Goal: Transaction & Acquisition: Subscribe to service/newsletter

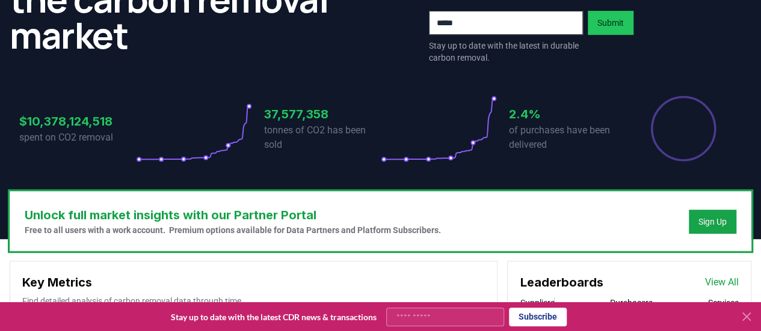
scroll to position [120, 0]
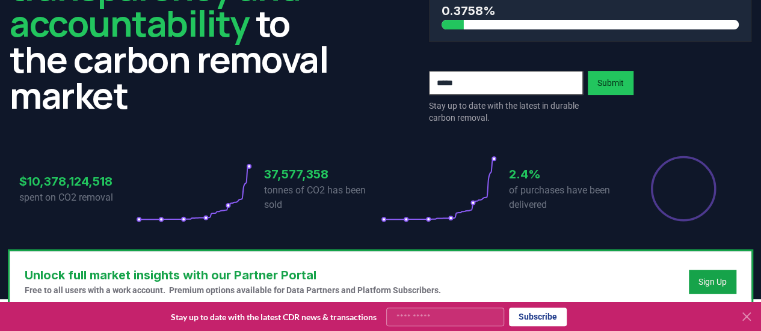
click at [519, 85] on input "email" at bounding box center [506, 83] width 154 height 24
type input "**********"
click at [611, 87] on button "Submit" at bounding box center [610, 83] width 46 height 24
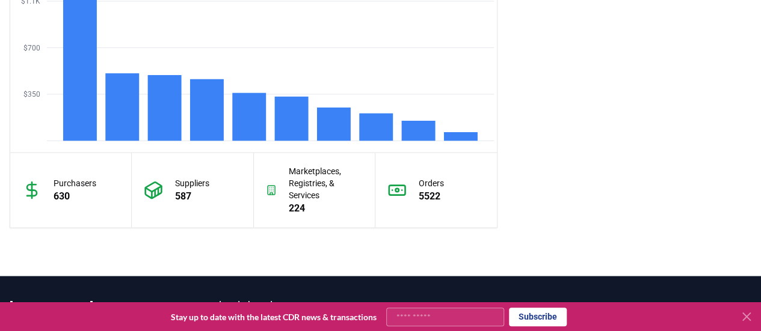
scroll to position [1142, 0]
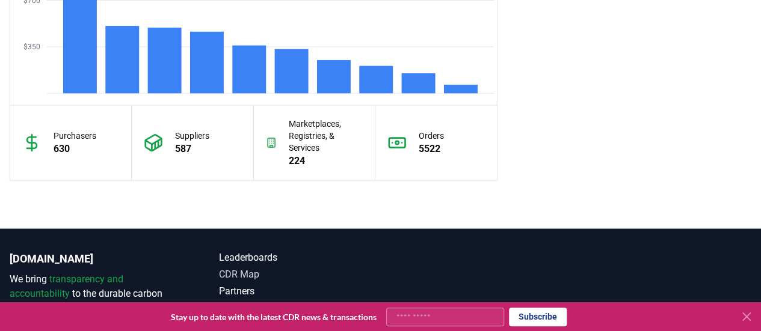
click at [229, 268] on link "CDR Map" at bounding box center [299, 275] width 161 height 14
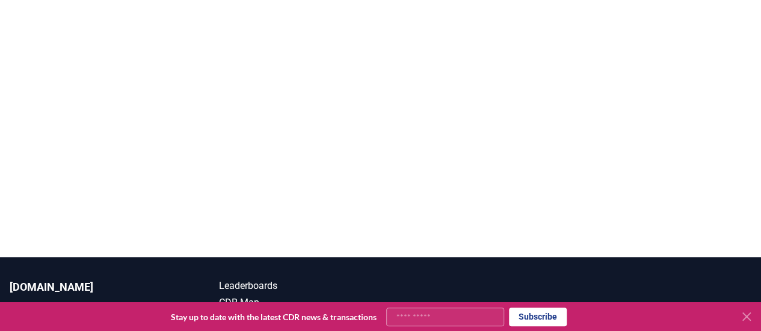
scroll to position [245, 0]
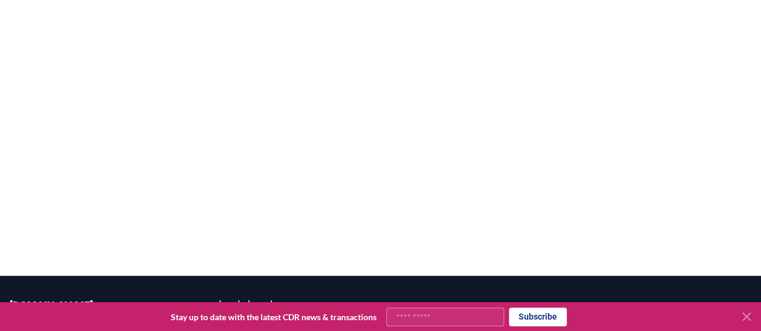
click at [461, 230] on div at bounding box center [380, 110] width 761 height 331
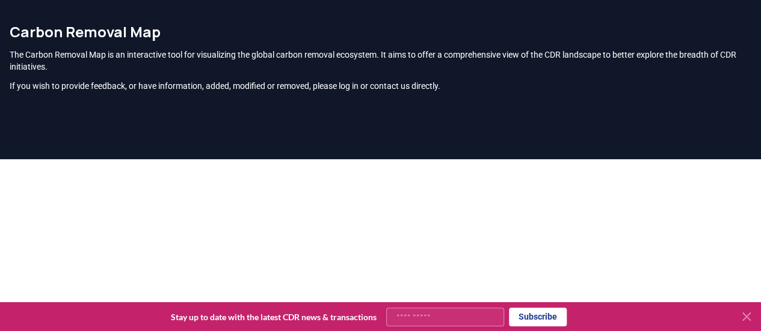
scroll to position [5, 0]
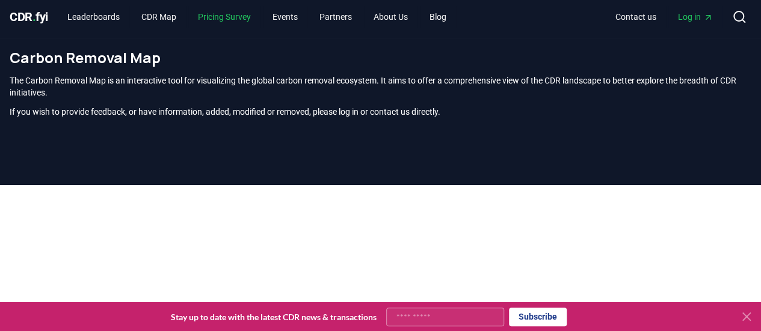
click at [240, 15] on link "Pricing Survey" at bounding box center [224, 17] width 72 height 22
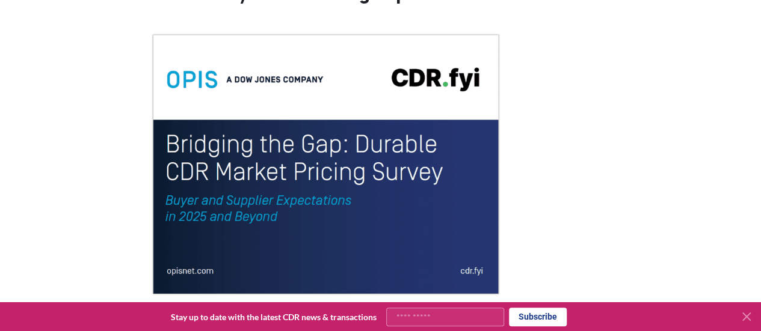
scroll to position [125, 0]
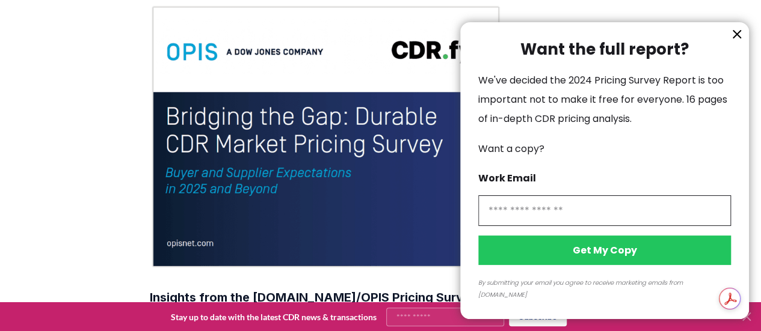
click at [542, 216] on input "information" at bounding box center [604, 210] width 253 height 31
type input "**********"
click at [575, 265] on button "Get My Copy" at bounding box center [604, 250] width 253 height 29
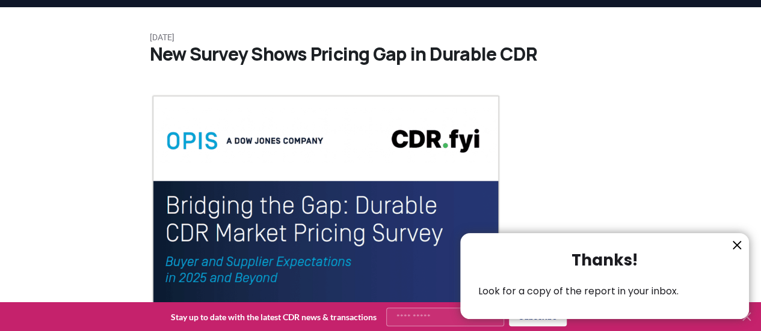
scroll to position [0, 0]
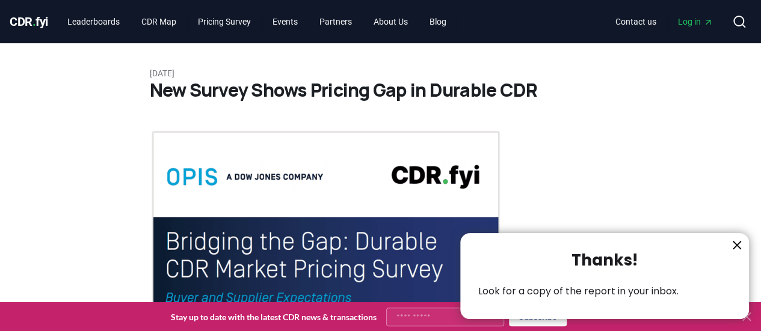
click at [100, 17] on div at bounding box center [380, 165] width 761 height 331
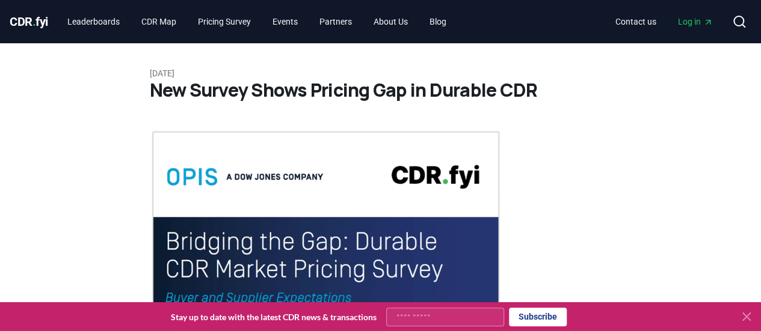
click at [99, 22] on div at bounding box center [380, 165] width 761 height 331
click at [99, 22] on link "Leaderboards" at bounding box center [94, 22] width 72 height 22
